Goal: Transaction & Acquisition: Purchase product/service

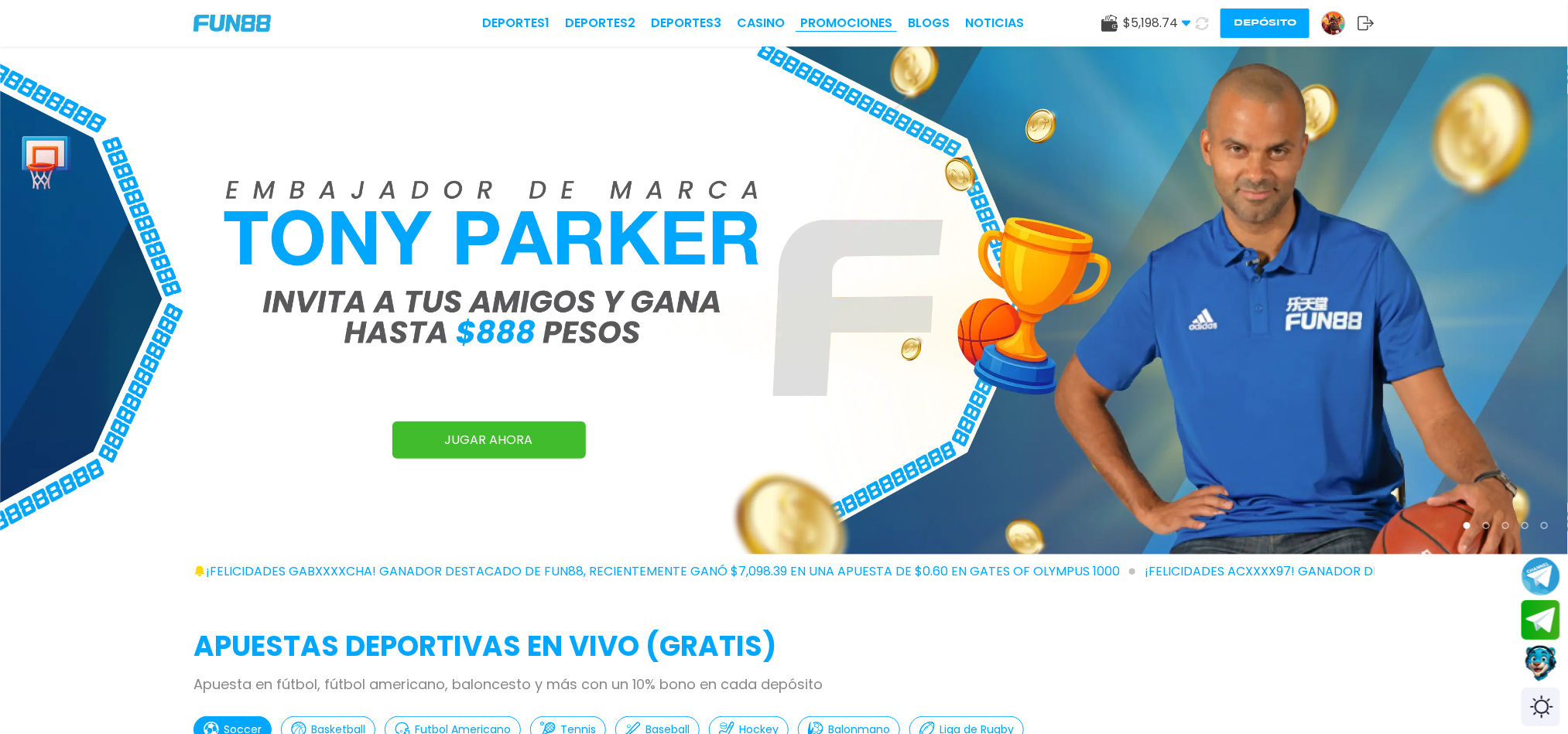
click at [860, 28] on link "Promociones" at bounding box center [846, 23] width 92 height 18
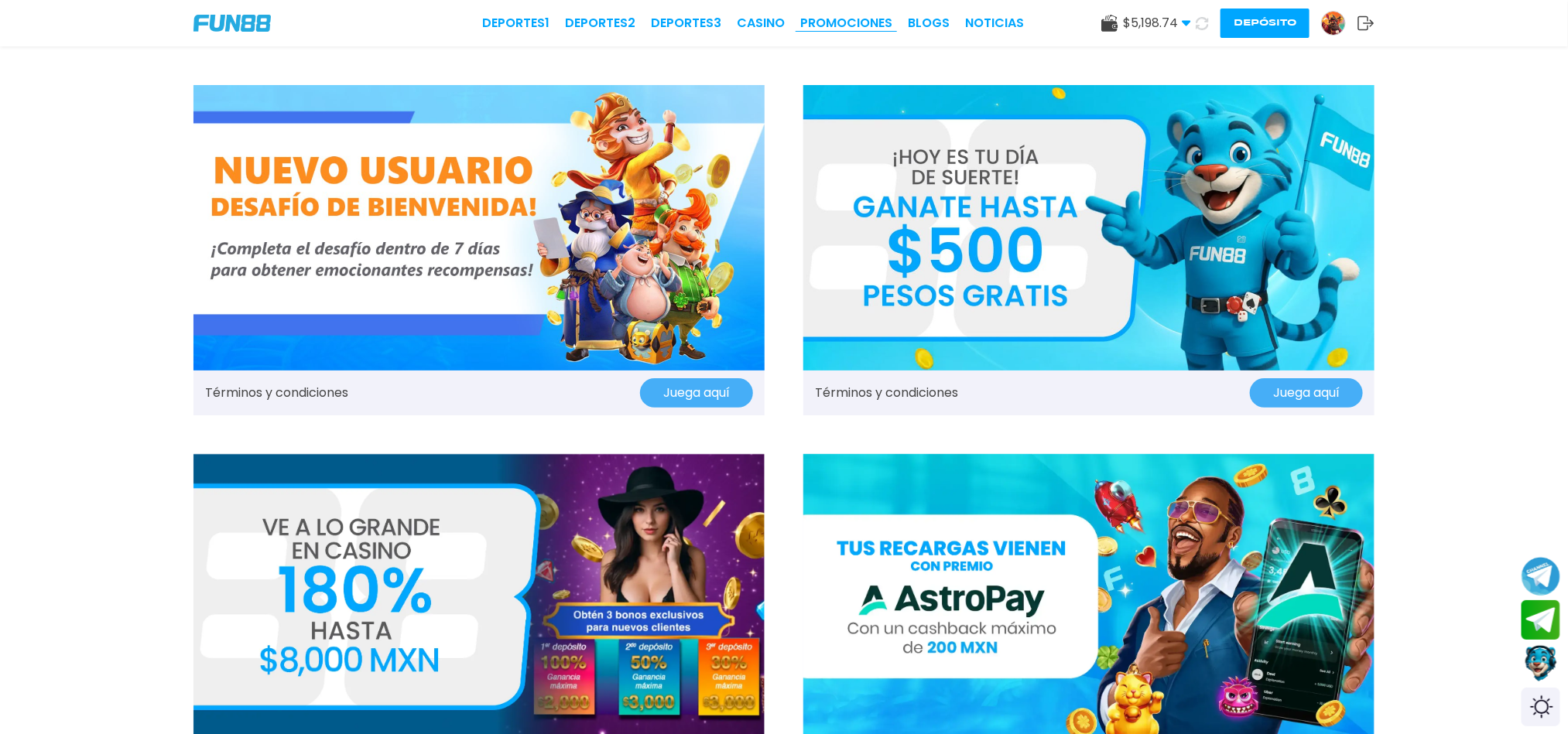
click at [820, 17] on link "Promociones" at bounding box center [846, 23] width 92 height 18
click at [513, 567] on img at bounding box center [479, 597] width 572 height 286
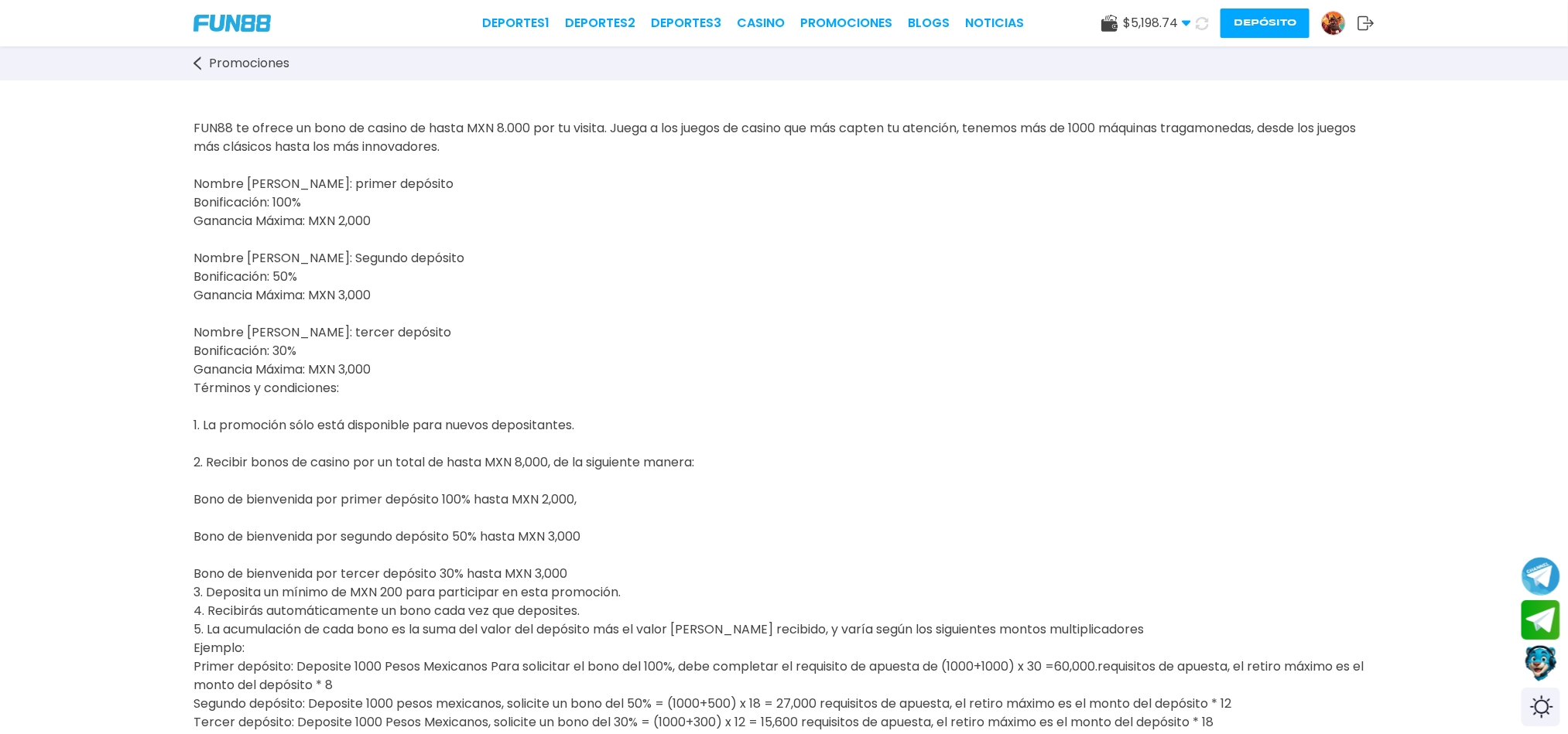
click at [1276, 21] on button "Depósito" at bounding box center [1265, 23] width 89 height 29
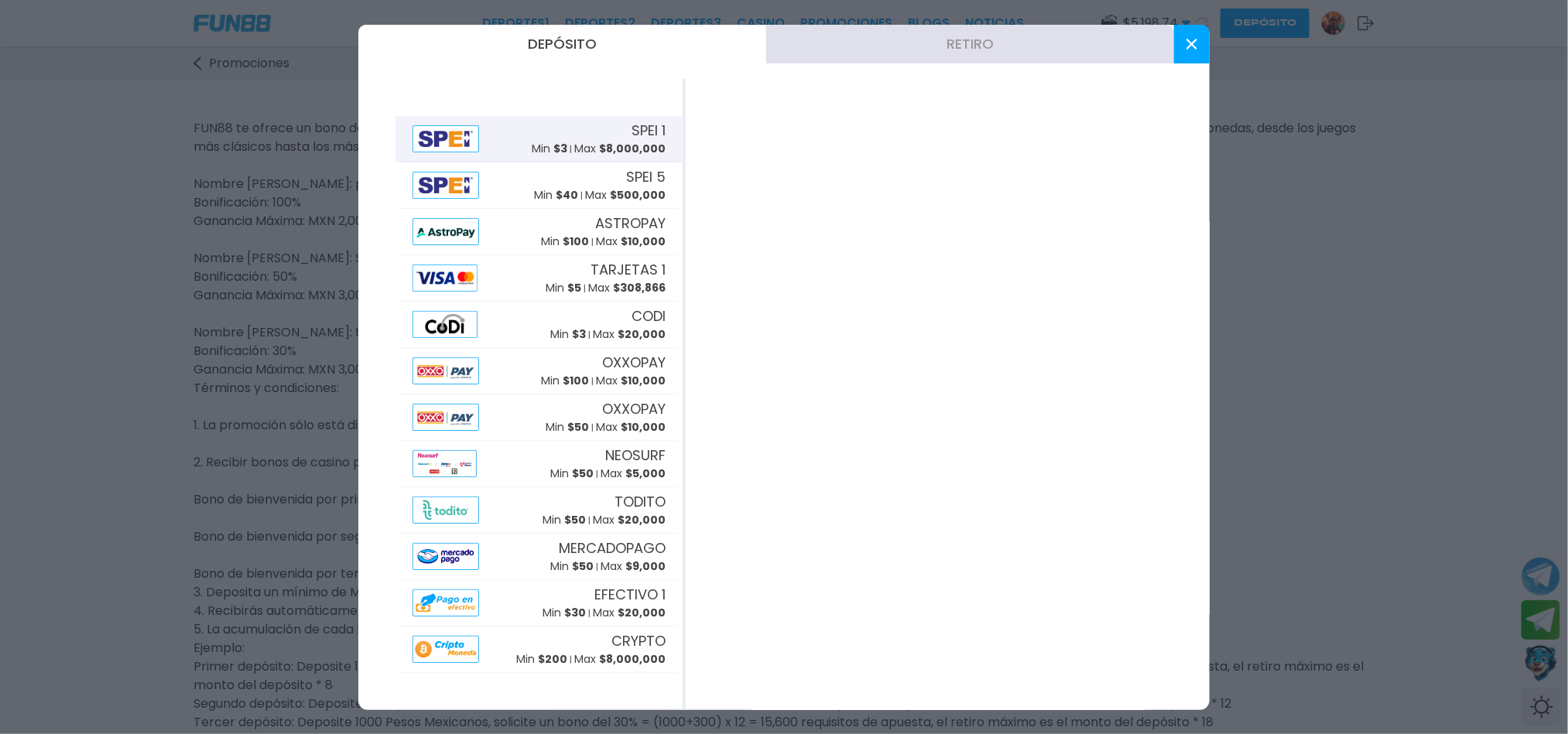
click at [606, 126] on div "SPEI 1 Min $ 3 Max $ 8,000,000" at bounding box center [598, 138] width 134 height 37
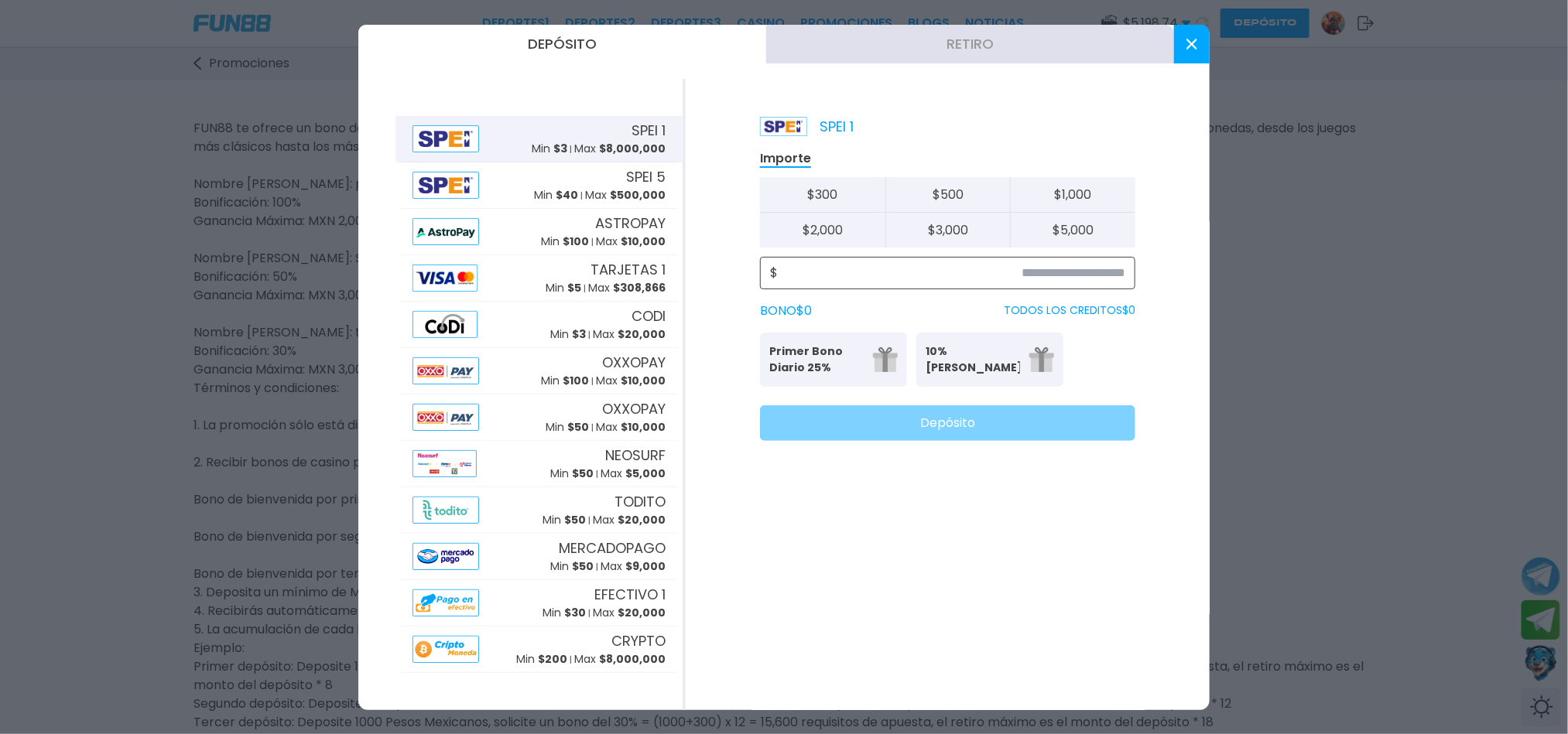
click at [1062, 281] on input at bounding box center [952, 273] width 348 height 18
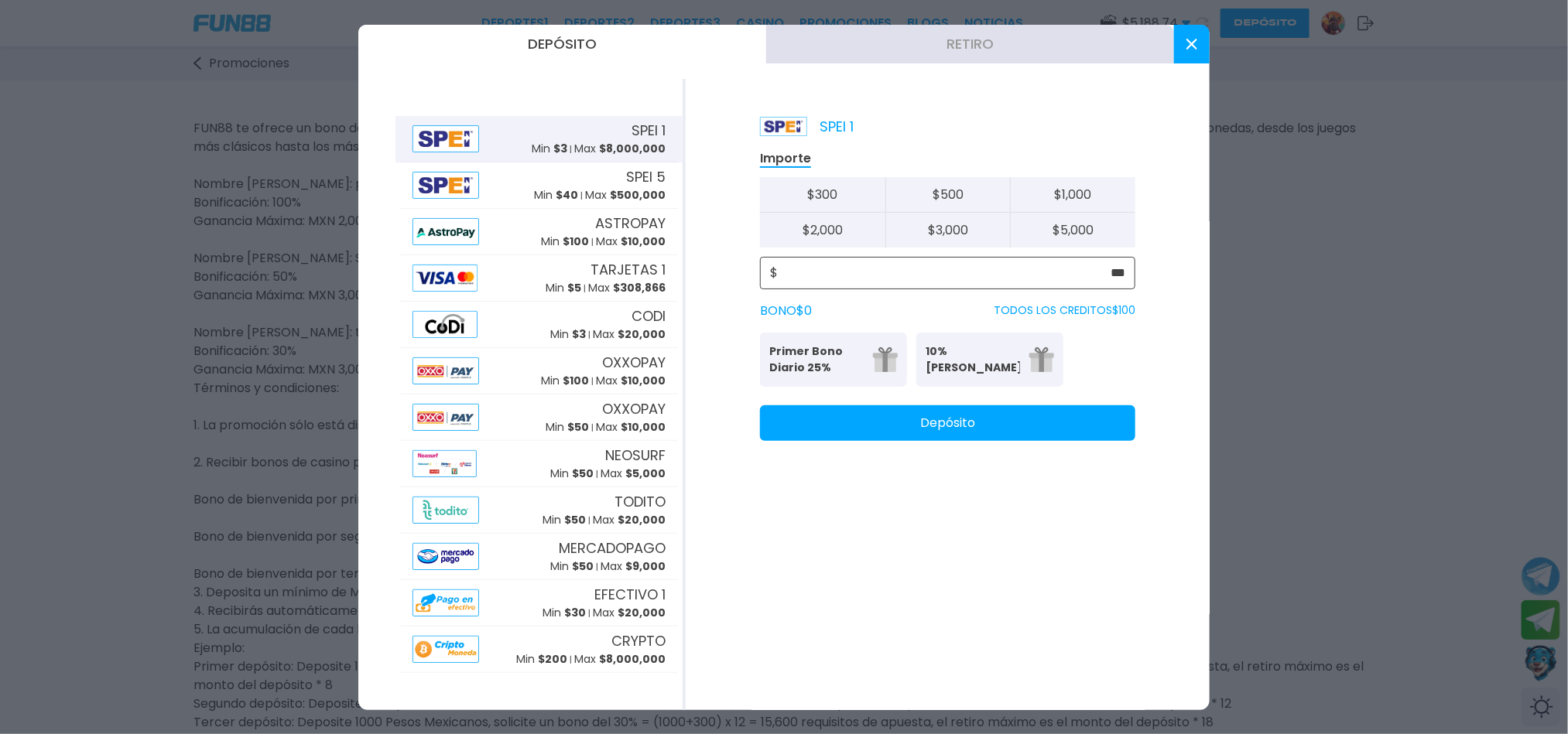
type input "***"
click at [788, 365] on p "Primer Bono Diario 25%" at bounding box center [816, 360] width 94 height 33
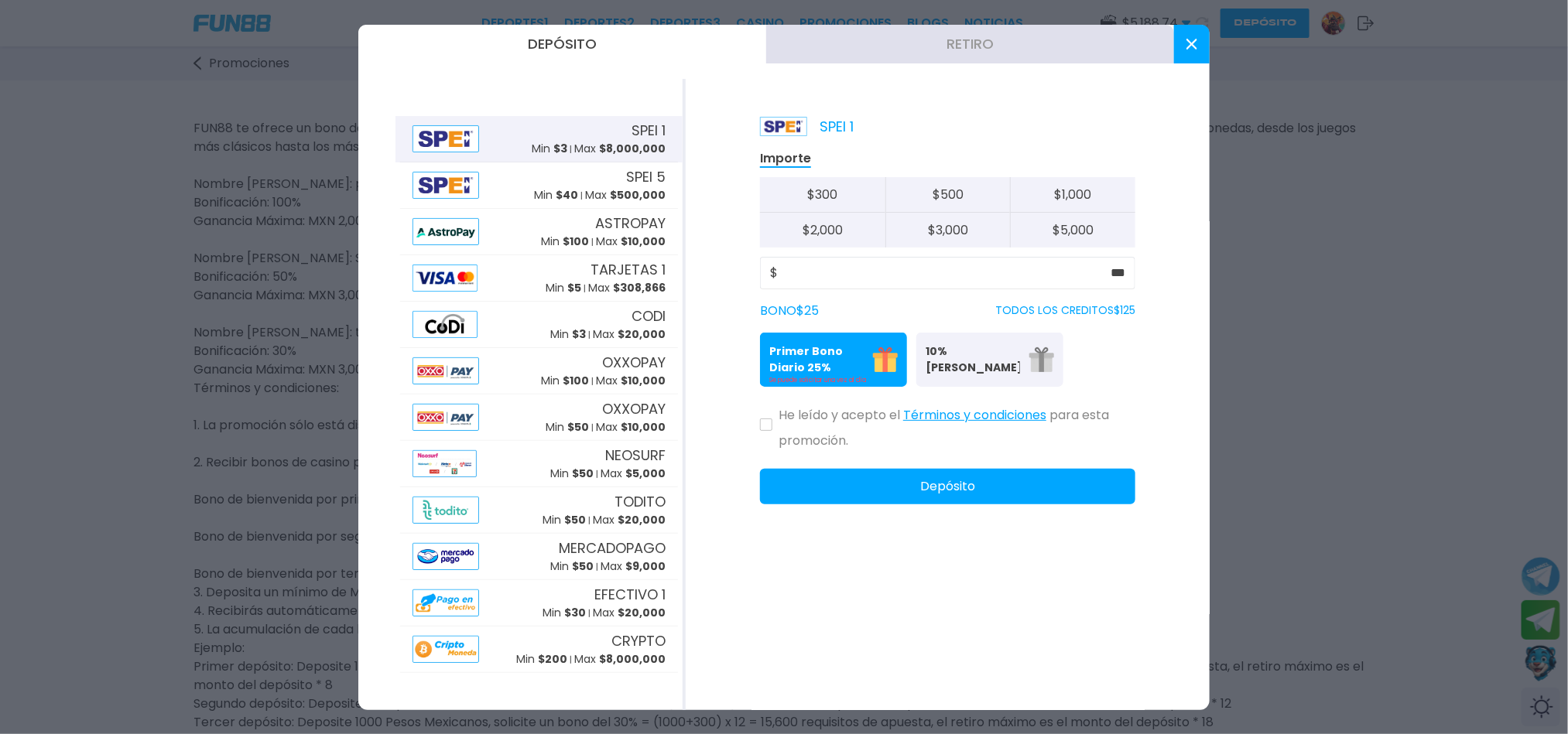
click at [990, 372] on p "10% [PERSON_NAME]" at bounding box center [973, 360] width 94 height 33
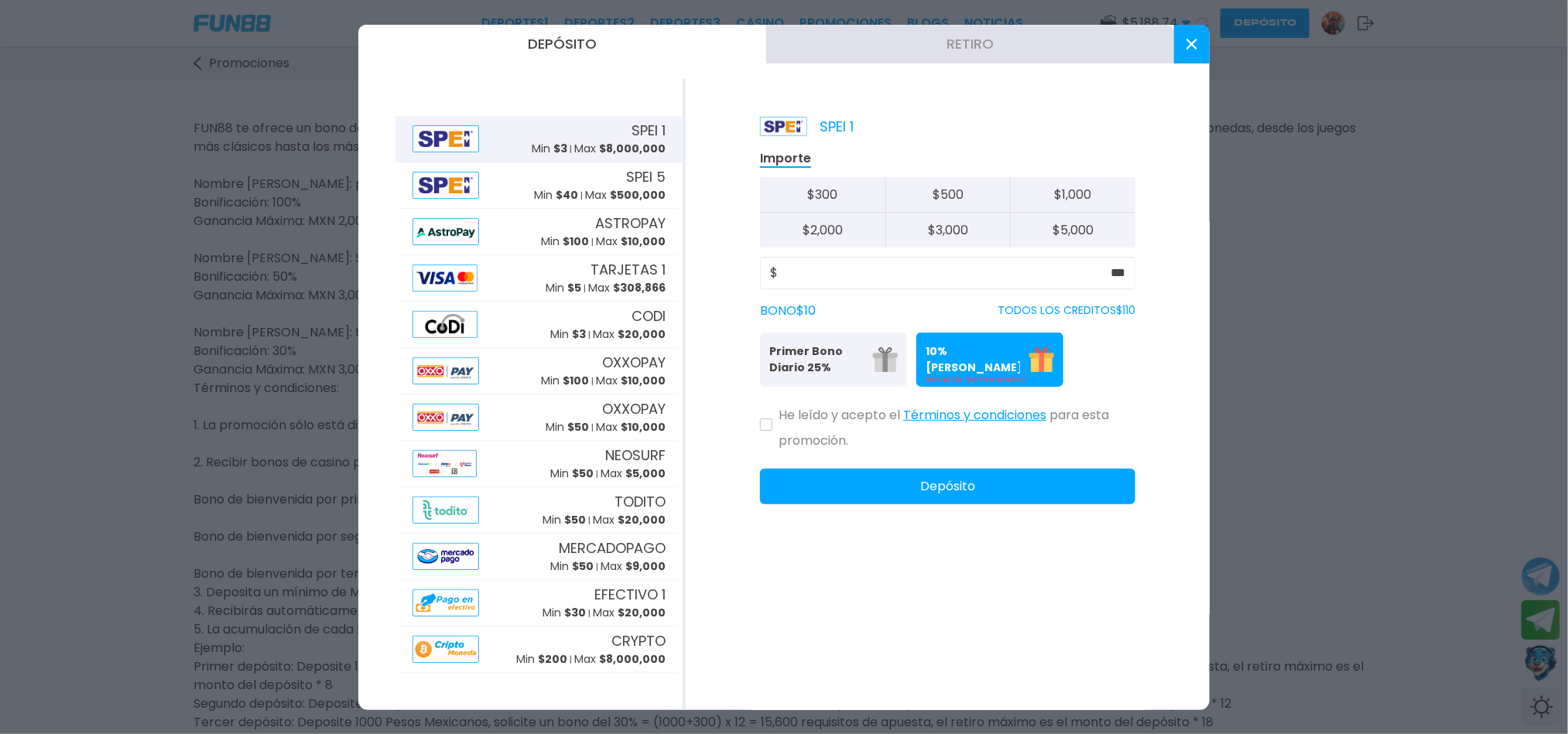
click at [70, 404] on div at bounding box center [784, 367] width 1568 height 734
